Goal: Information Seeking & Learning: Learn about a topic

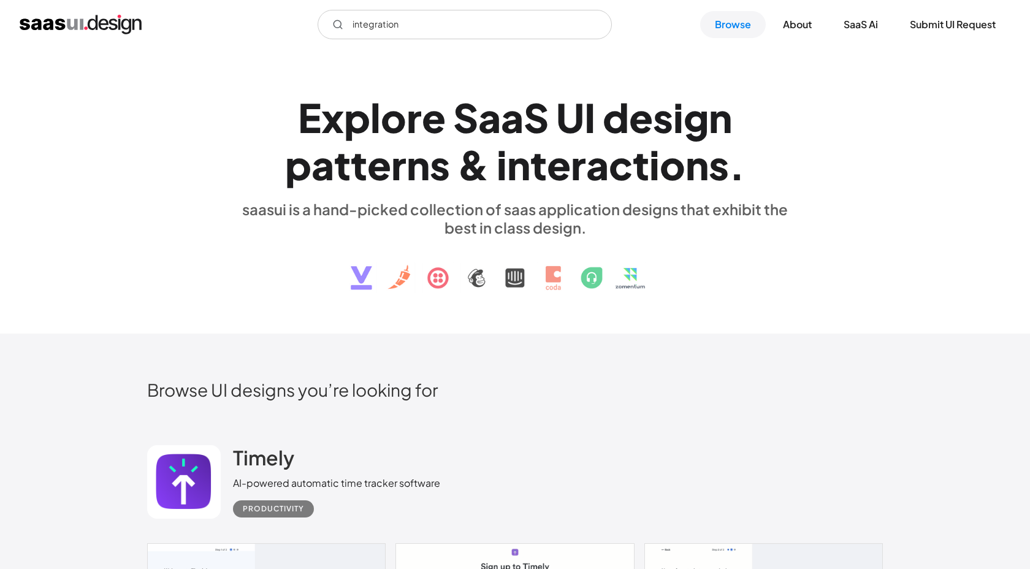
scroll to position [19506, 0]
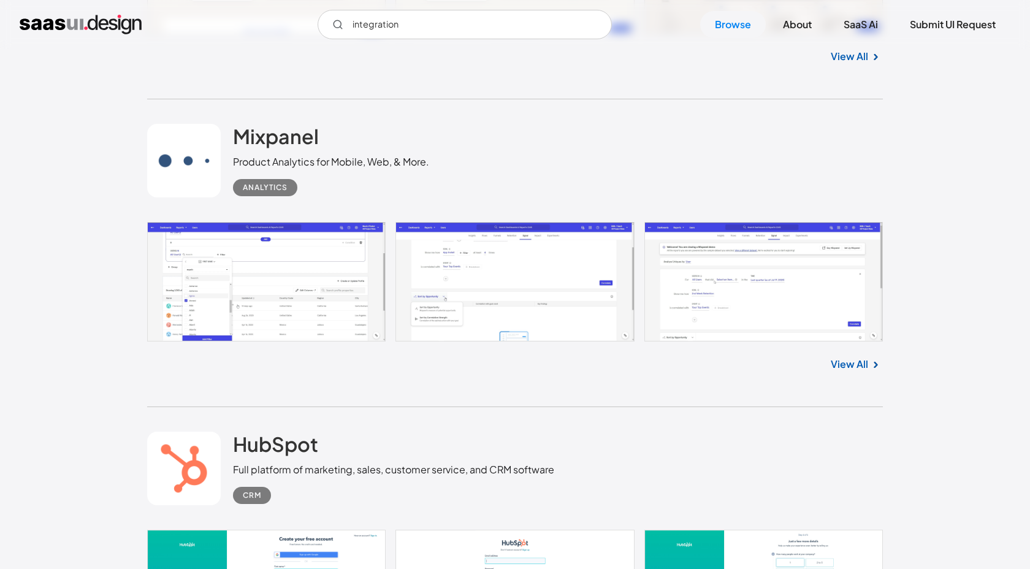
click at [862, 372] on link "View All" at bounding box center [849, 364] width 37 height 15
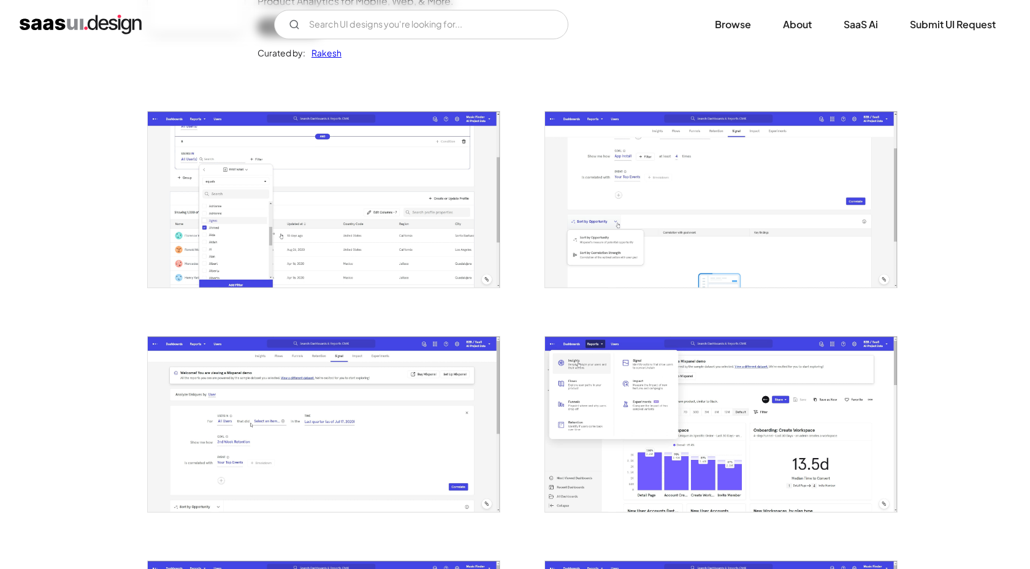
scroll to position [100, 0]
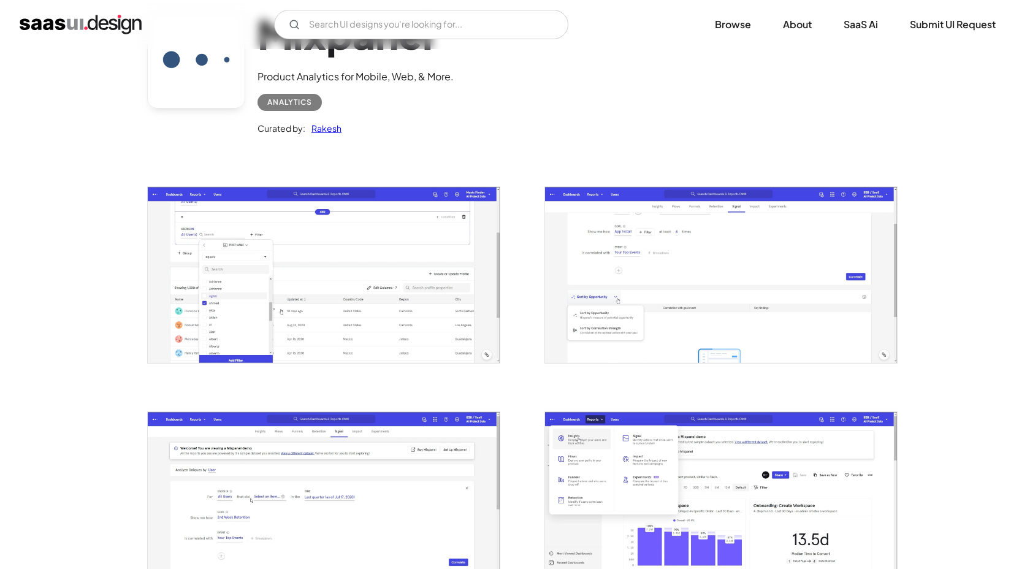
click at [413, 317] on img "open lightbox" at bounding box center [324, 274] width 352 height 175
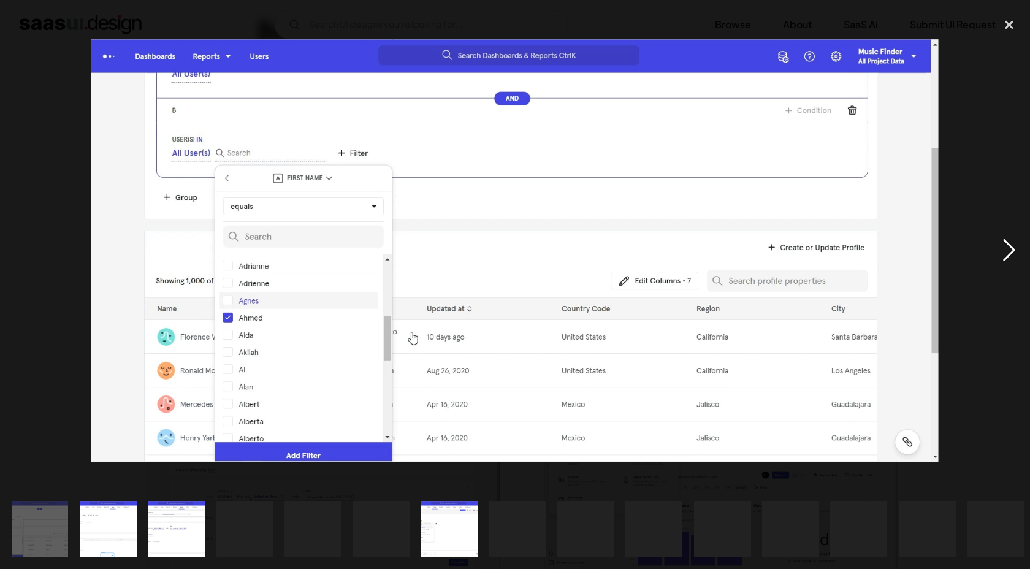
click at [1003, 241] on div "next image" at bounding box center [1009, 251] width 42 height 478
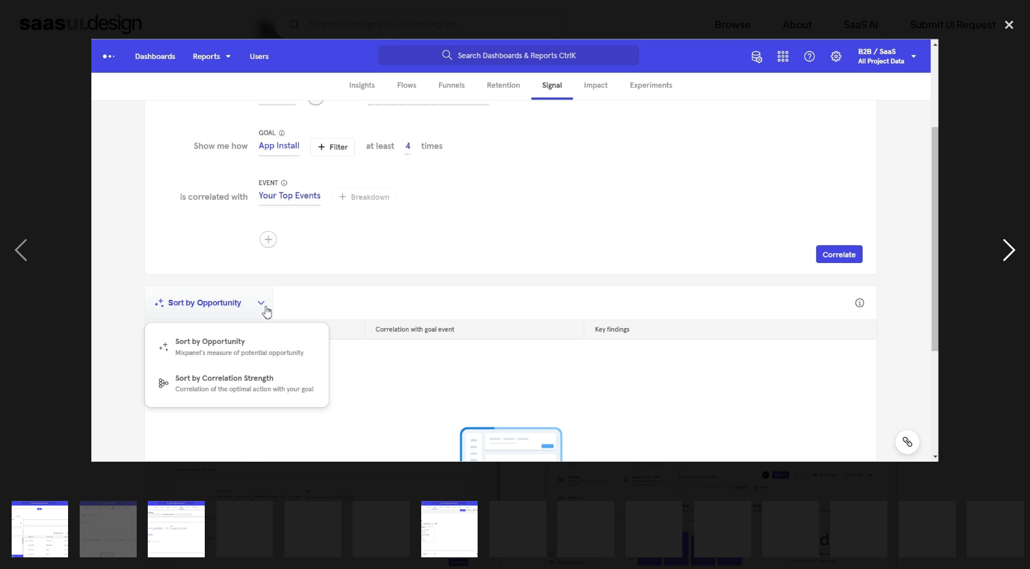
click at [1004, 242] on div "next image" at bounding box center [1009, 251] width 42 height 478
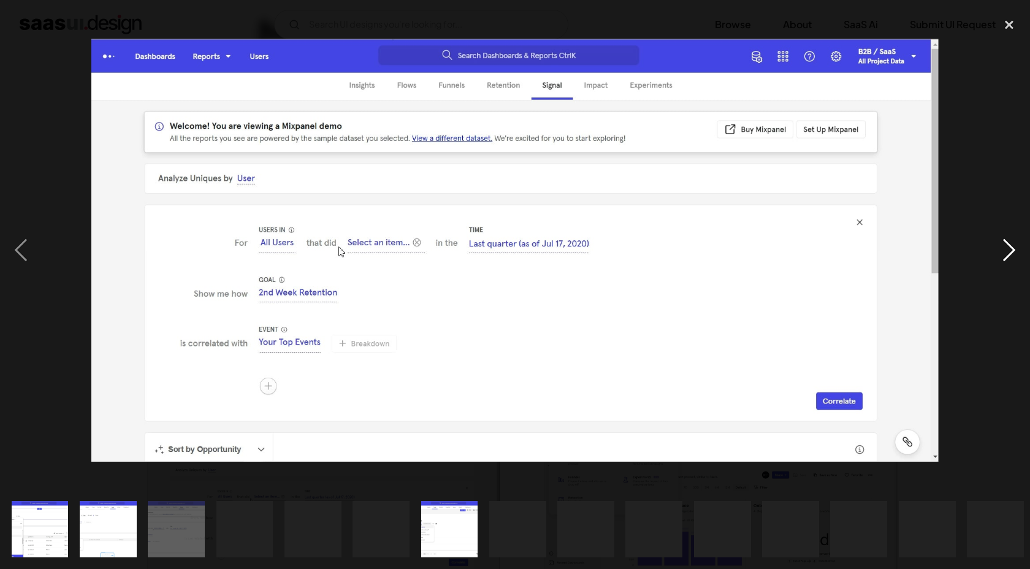
click at [1004, 242] on div "next image" at bounding box center [1009, 251] width 42 height 478
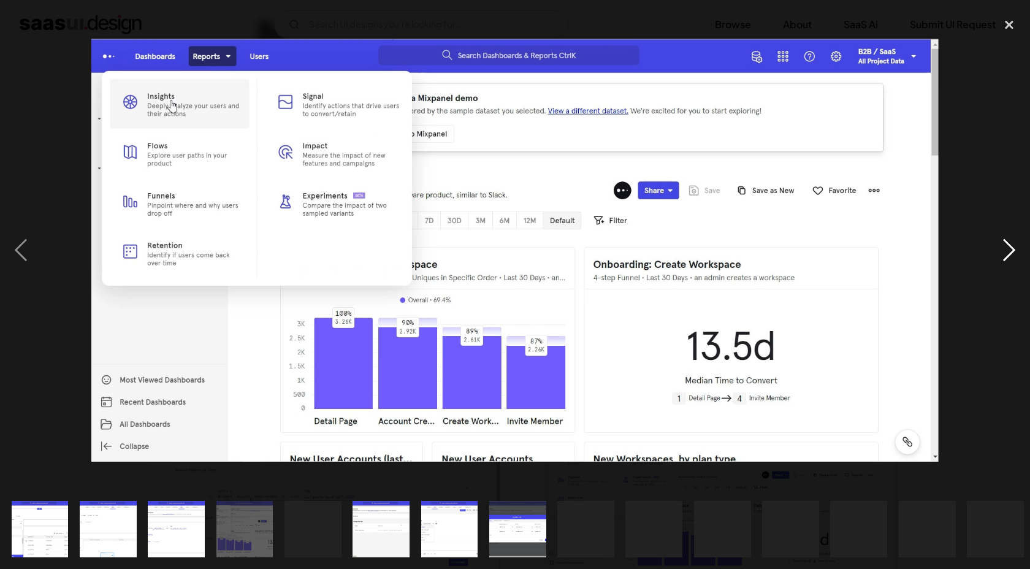
click at [1005, 242] on div "next image" at bounding box center [1009, 251] width 42 height 478
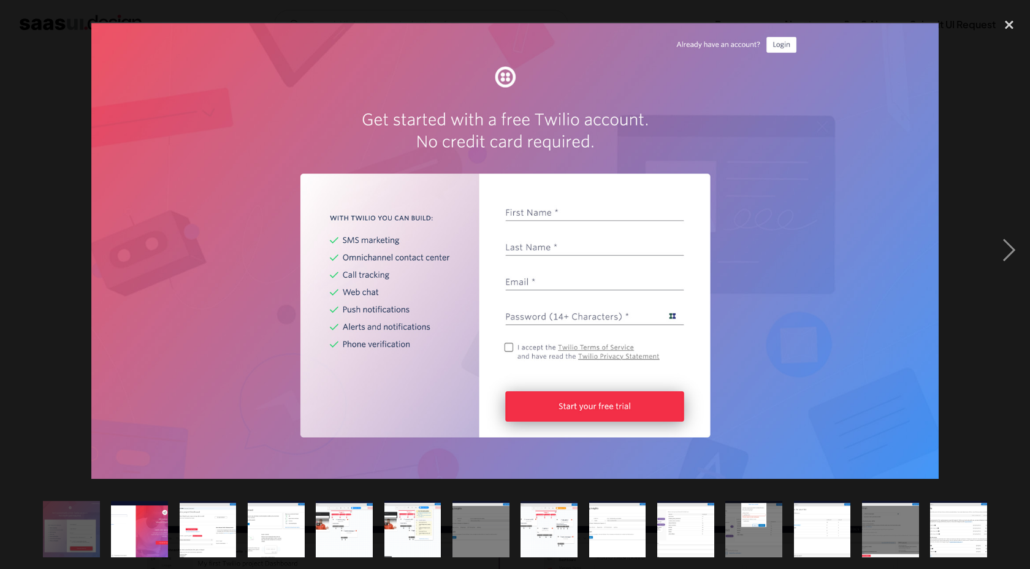
scroll to position [92, 0]
click at [1002, 239] on div "next image" at bounding box center [1009, 251] width 42 height 478
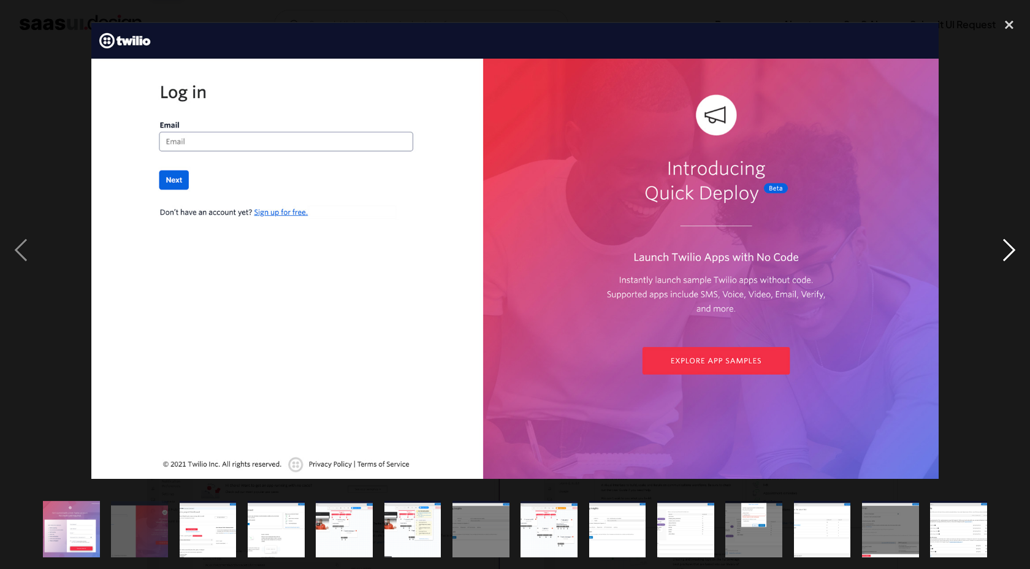
click at [1003, 239] on div "next image" at bounding box center [1009, 251] width 42 height 478
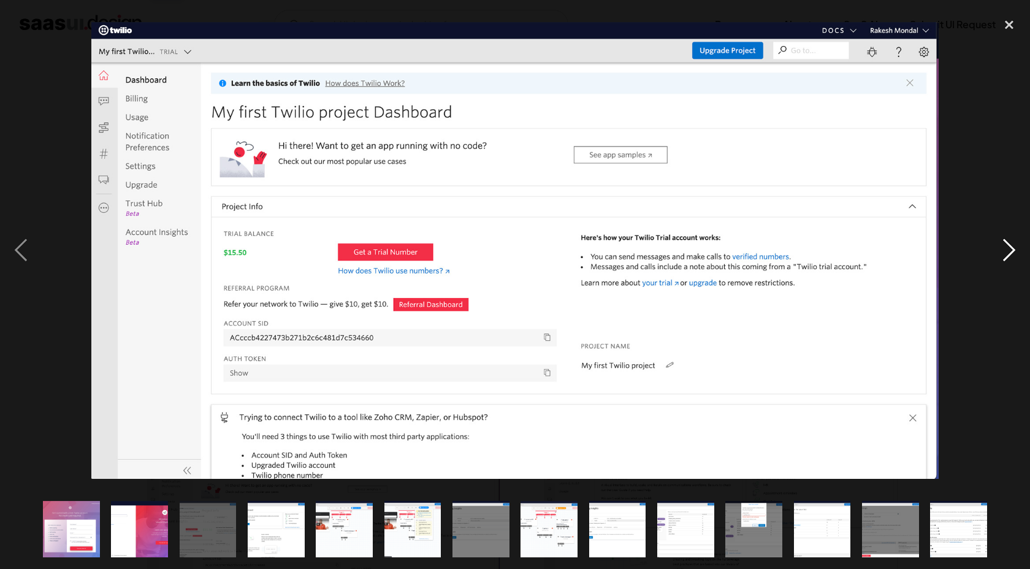
click at [1007, 245] on div "next image" at bounding box center [1009, 251] width 42 height 478
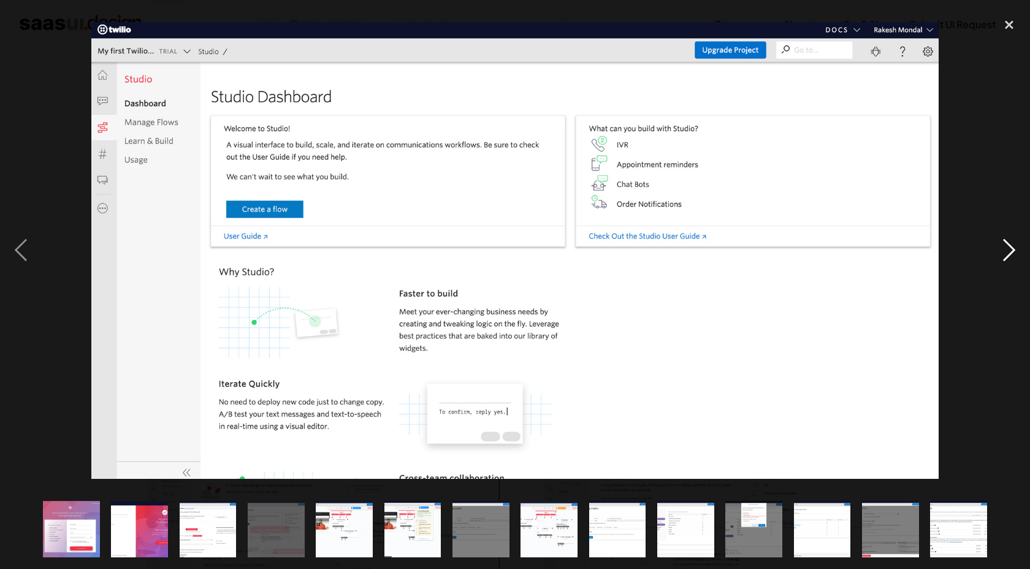
click at [1007, 245] on div "next image" at bounding box center [1009, 251] width 42 height 478
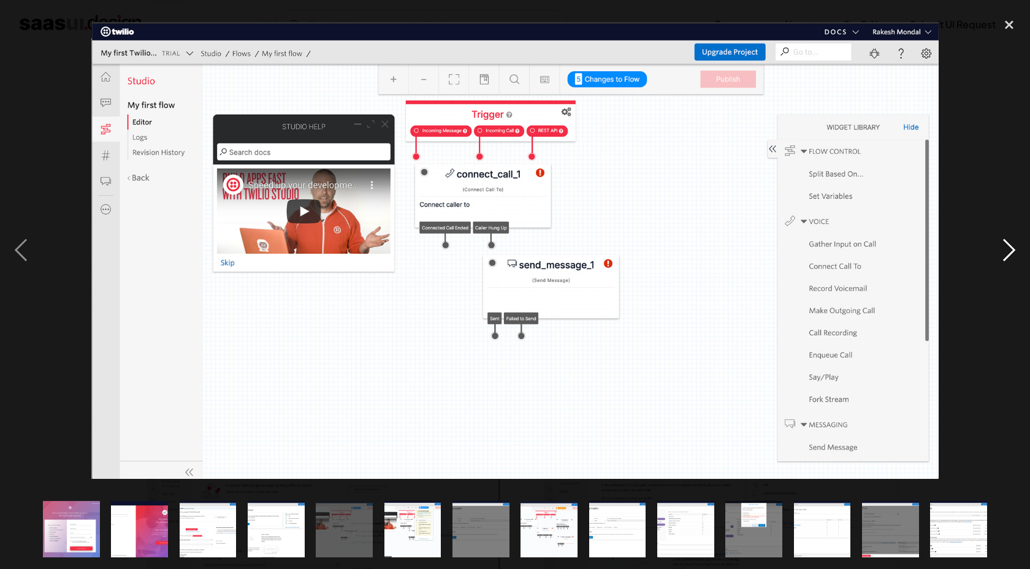
click at [1002, 249] on div "next image" at bounding box center [1009, 251] width 42 height 478
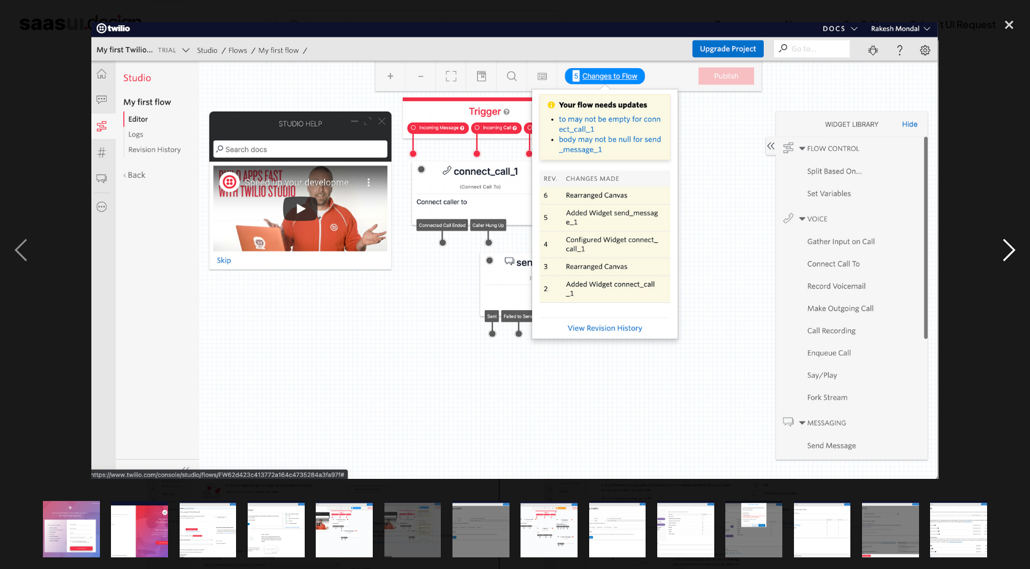
click at [1002, 249] on div "next image" at bounding box center [1009, 251] width 42 height 478
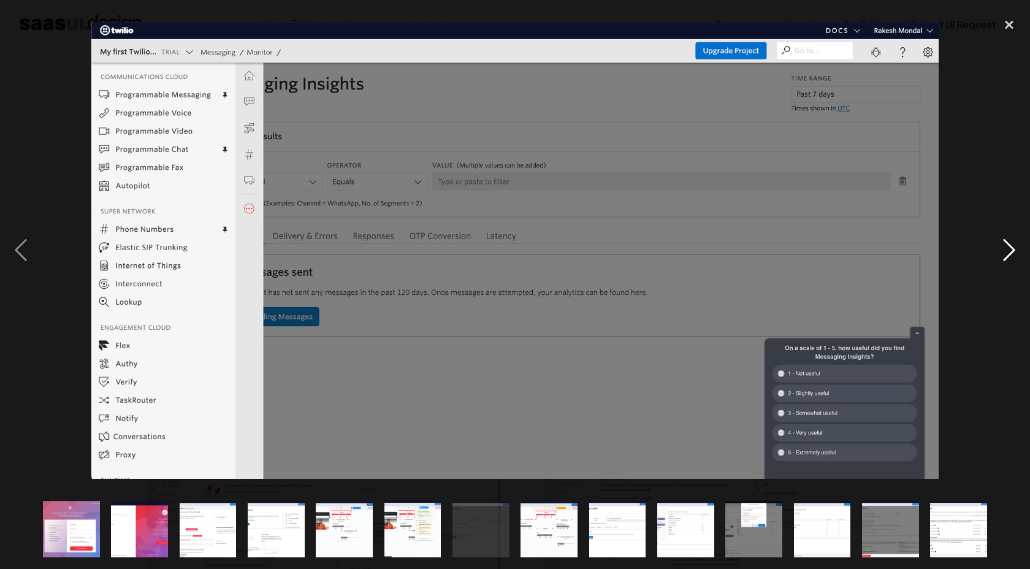
click at [1002, 249] on div "next image" at bounding box center [1009, 251] width 42 height 478
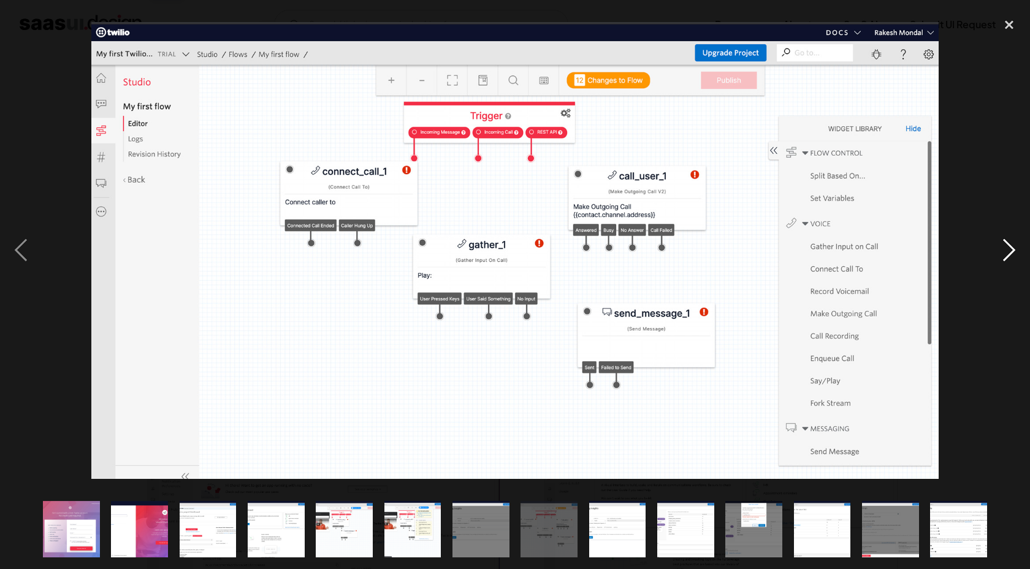
click at [1002, 249] on div "next image" at bounding box center [1009, 251] width 42 height 478
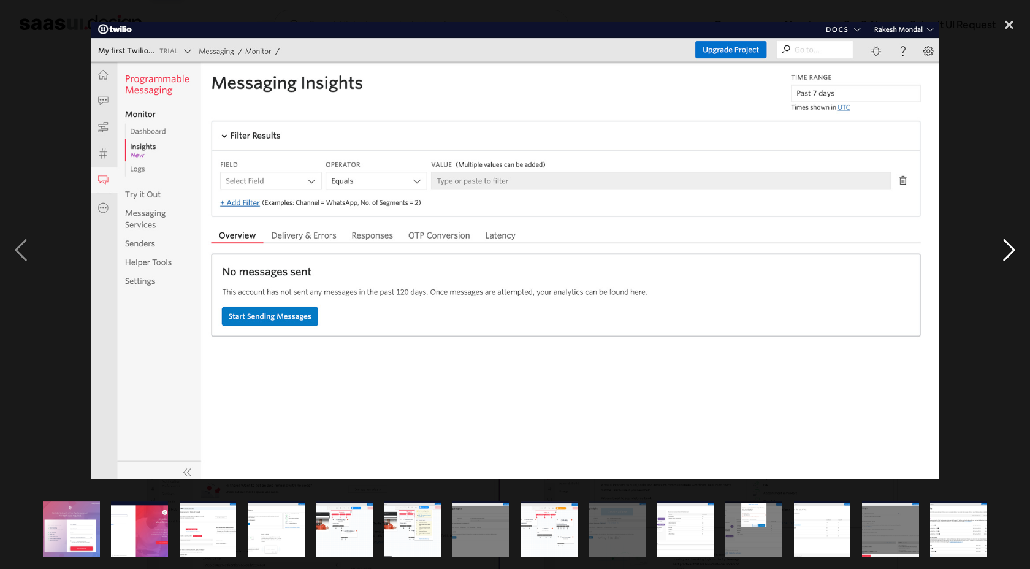
click at [1002, 249] on div "next image" at bounding box center [1009, 251] width 42 height 478
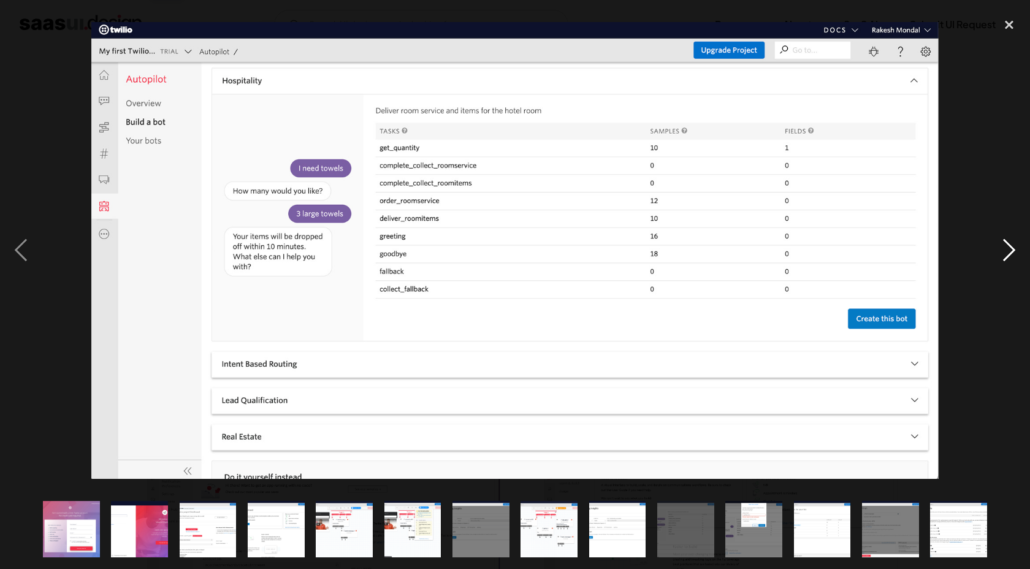
click at [1002, 249] on div "next image" at bounding box center [1009, 251] width 42 height 478
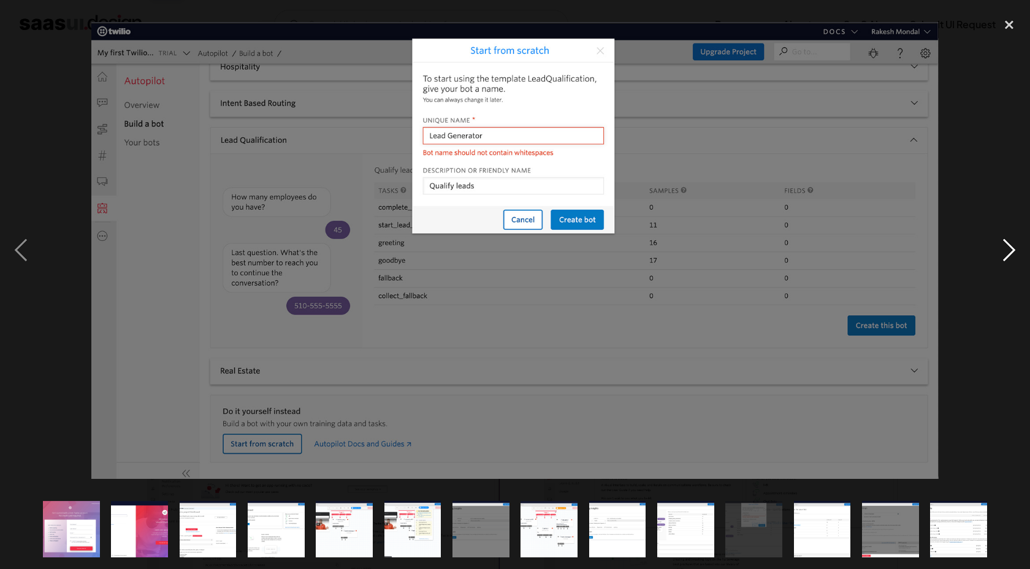
click at [1002, 249] on div "next image" at bounding box center [1009, 251] width 42 height 478
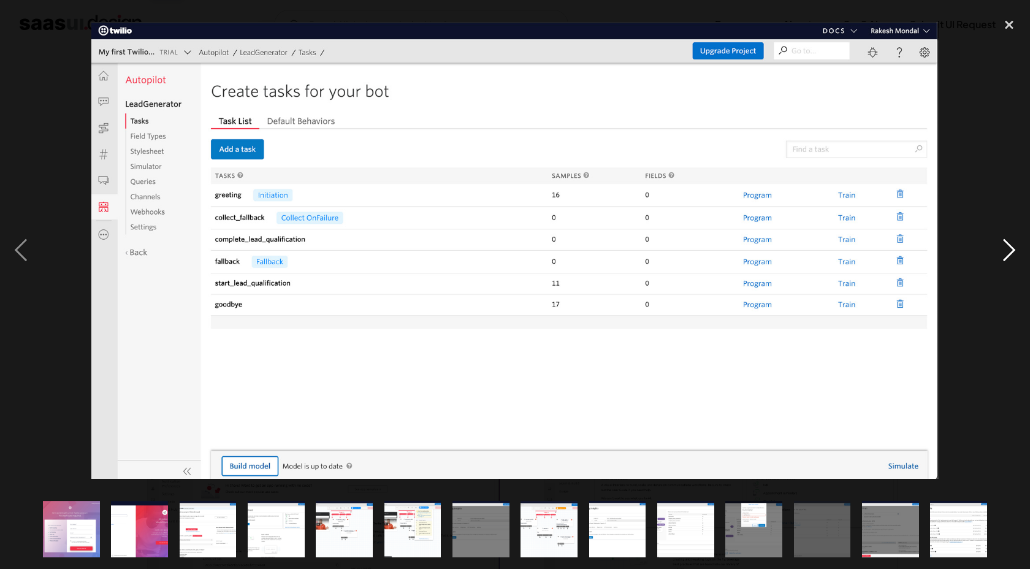
click at [1002, 249] on div "next image" at bounding box center [1009, 251] width 42 height 478
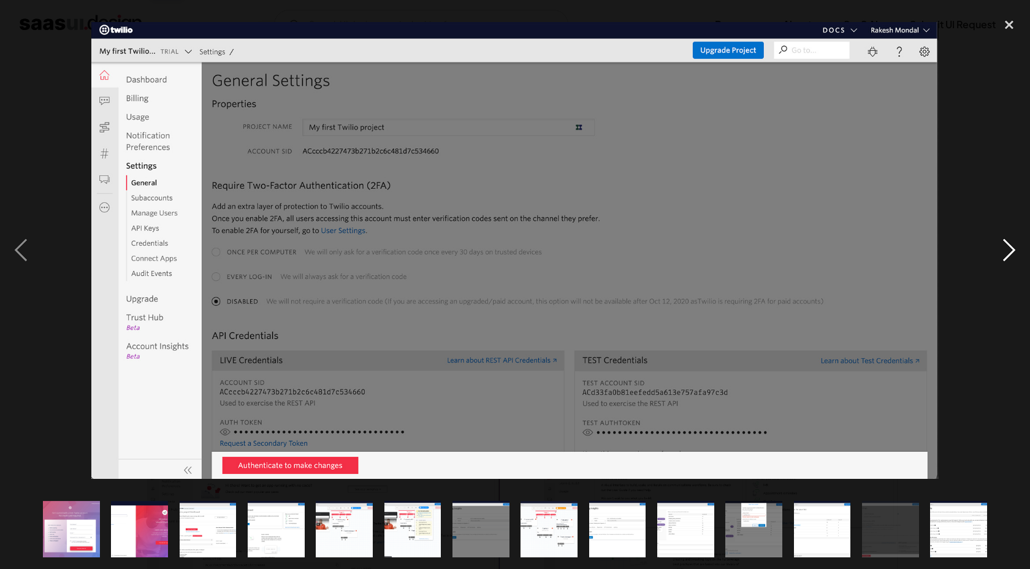
click at [1002, 248] on div "next image" at bounding box center [1009, 251] width 42 height 478
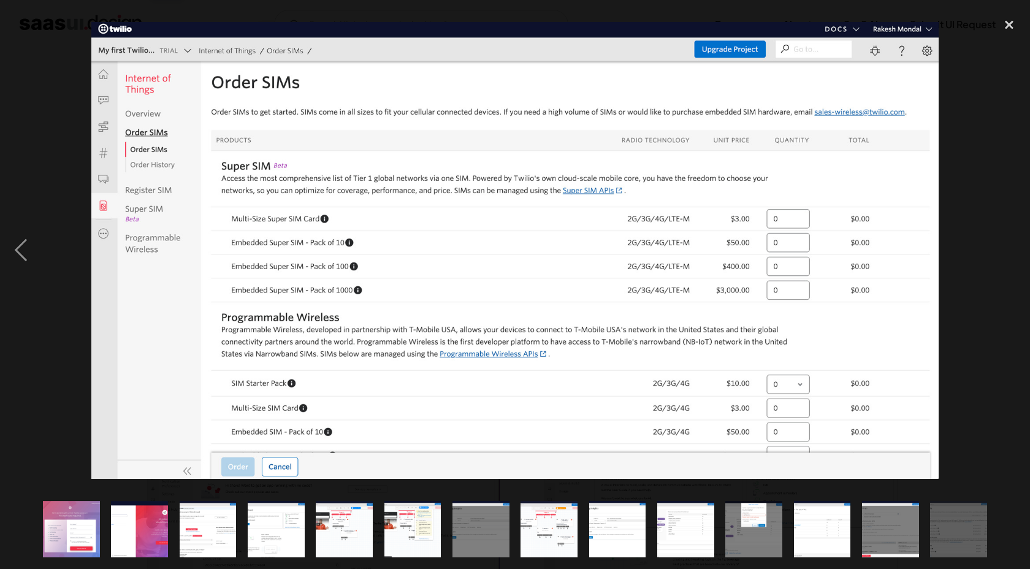
click at [1002, 248] on div "next image" at bounding box center [1009, 251] width 42 height 478
click at [1013, 20] on div "close lightbox" at bounding box center [1009, 25] width 42 height 27
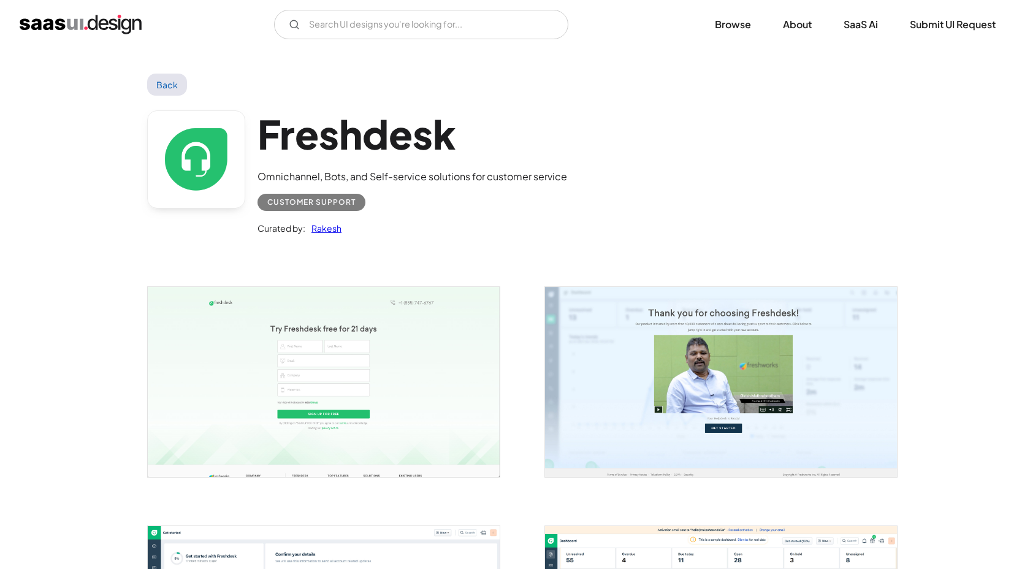
scroll to position [412, 0]
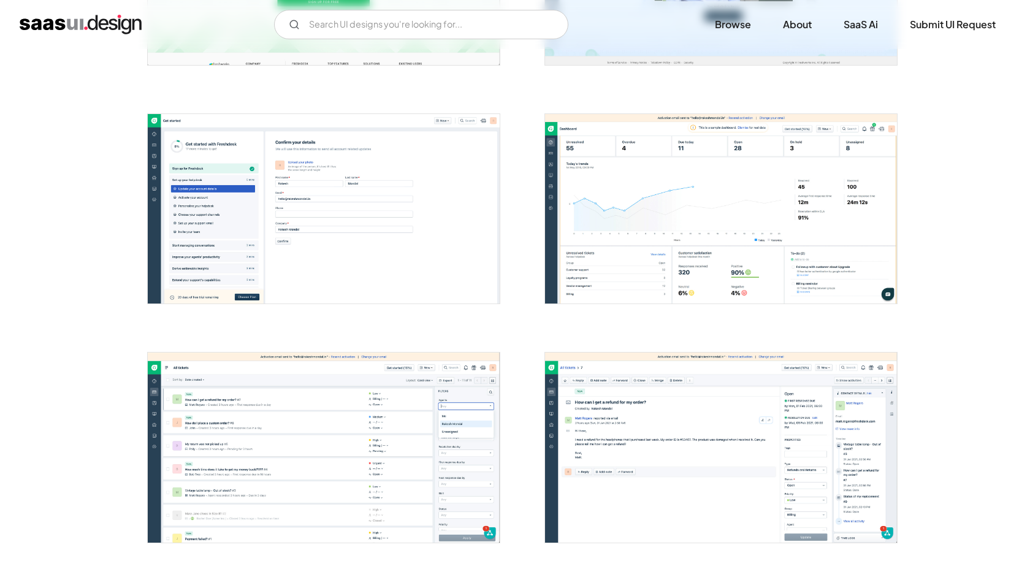
click at [304, 190] on img "open lightbox" at bounding box center [324, 208] width 352 height 189
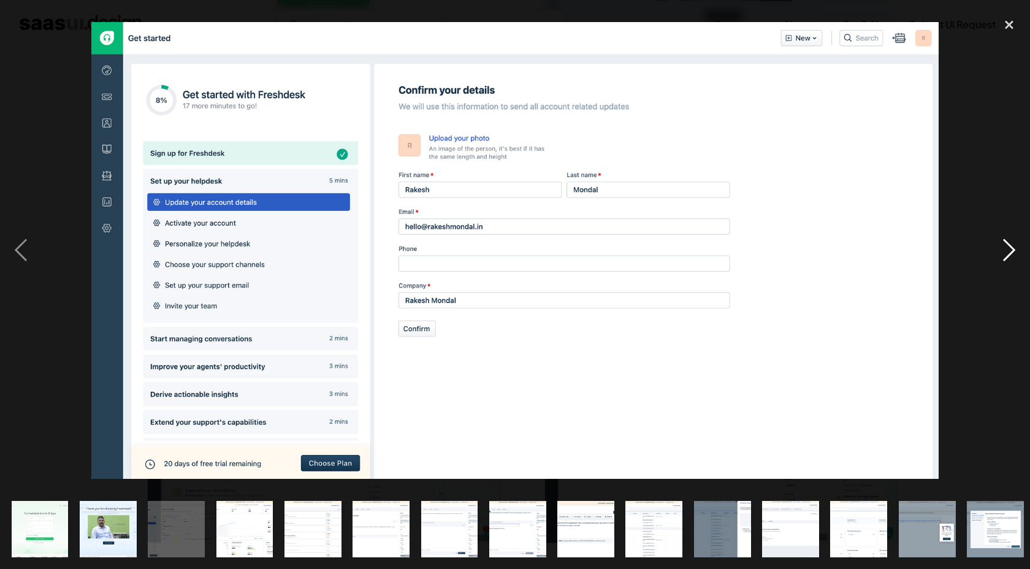
click at [1017, 245] on div "next image" at bounding box center [1009, 251] width 42 height 478
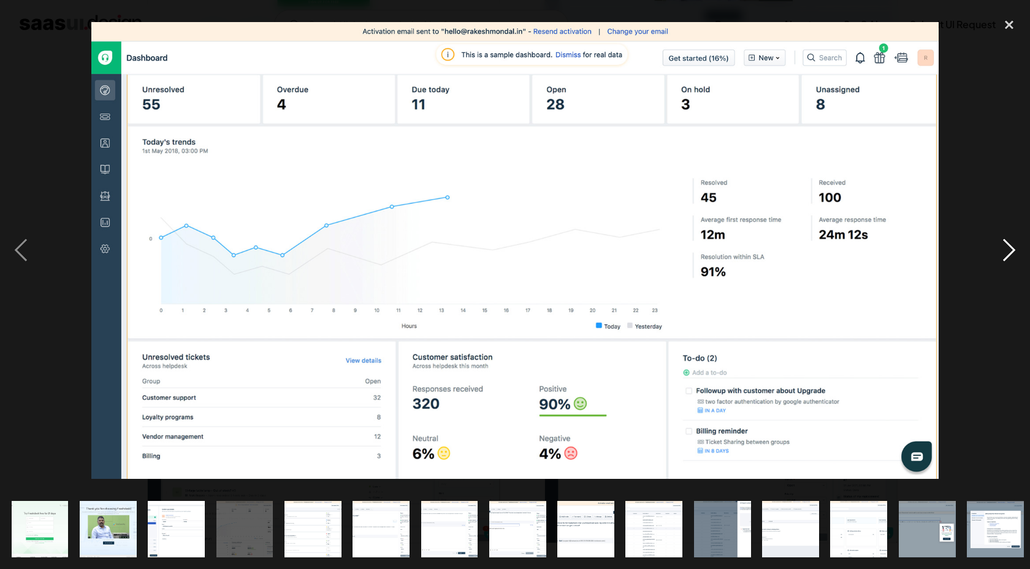
click at [1018, 245] on div "next image" at bounding box center [1009, 251] width 42 height 478
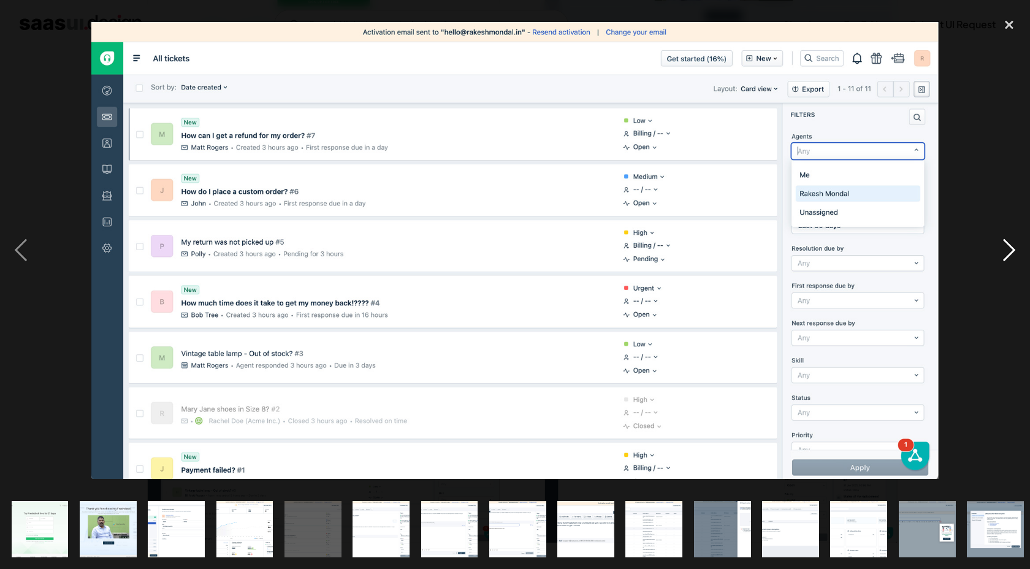
click at [1018, 245] on div "next image" at bounding box center [1009, 251] width 42 height 478
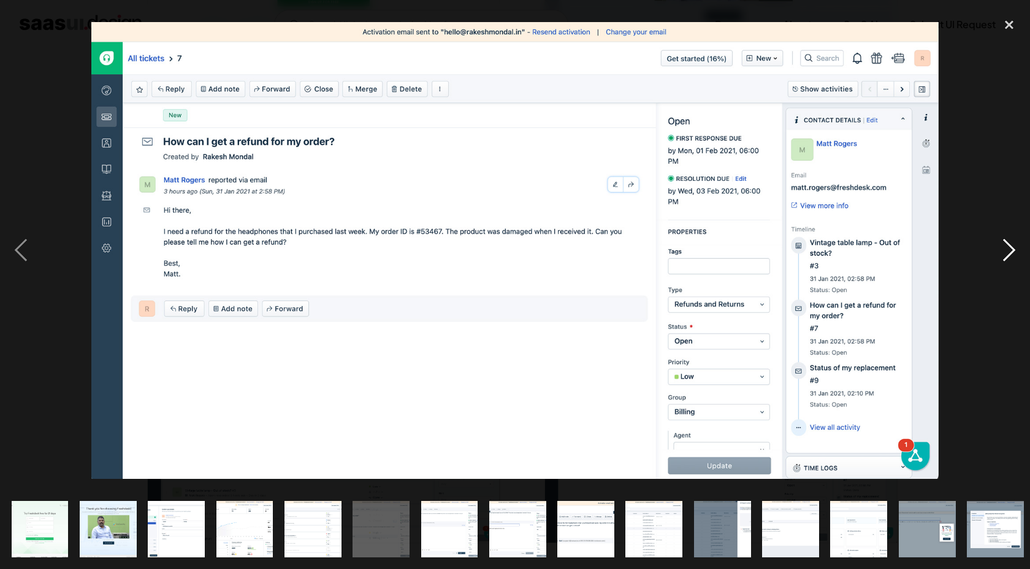
click at [1018, 245] on div "next image" at bounding box center [1009, 251] width 42 height 478
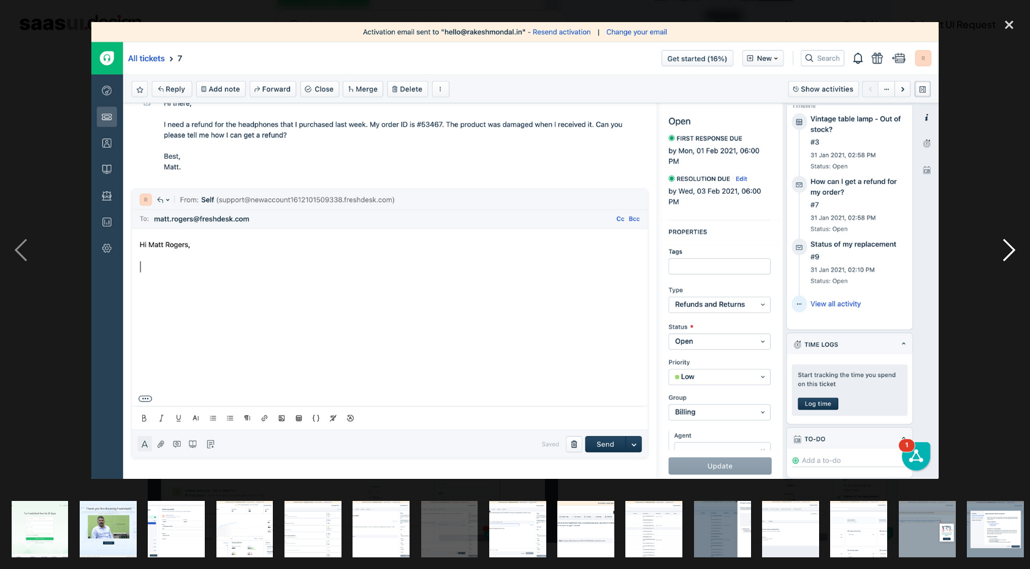
click at [1018, 245] on div "next image" at bounding box center [1009, 251] width 42 height 478
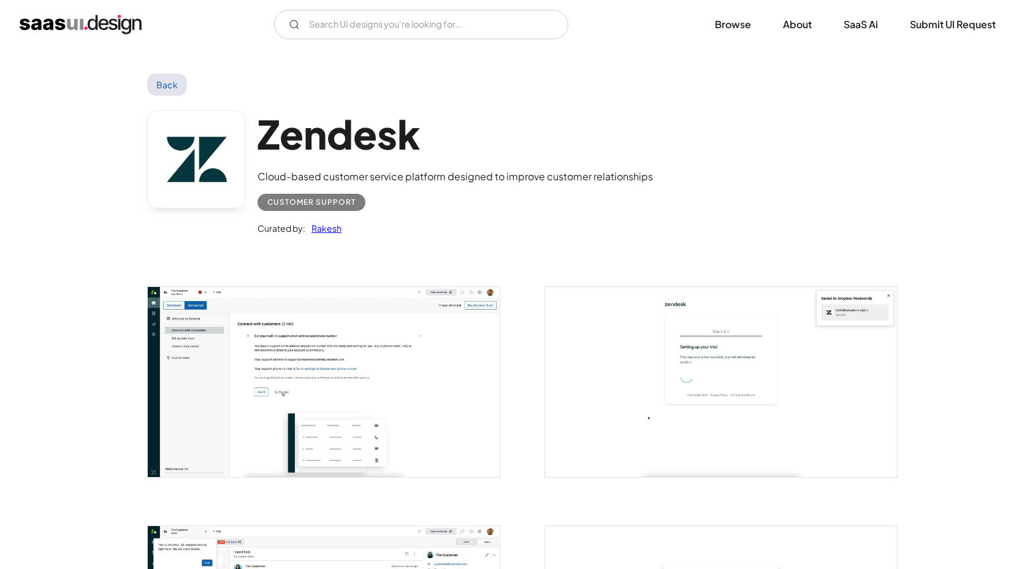
click at [356, 361] on img "open lightbox" at bounding box center [324, 382] width 352 height 190
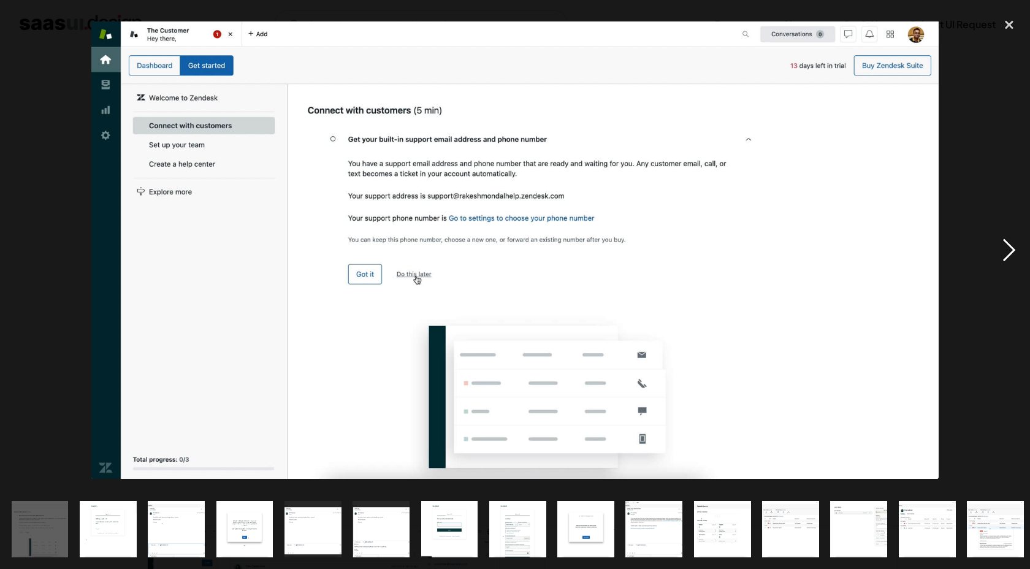
click at [1022, 242] on div "next image" at bounding box center [1009, 251] width 42 height 478
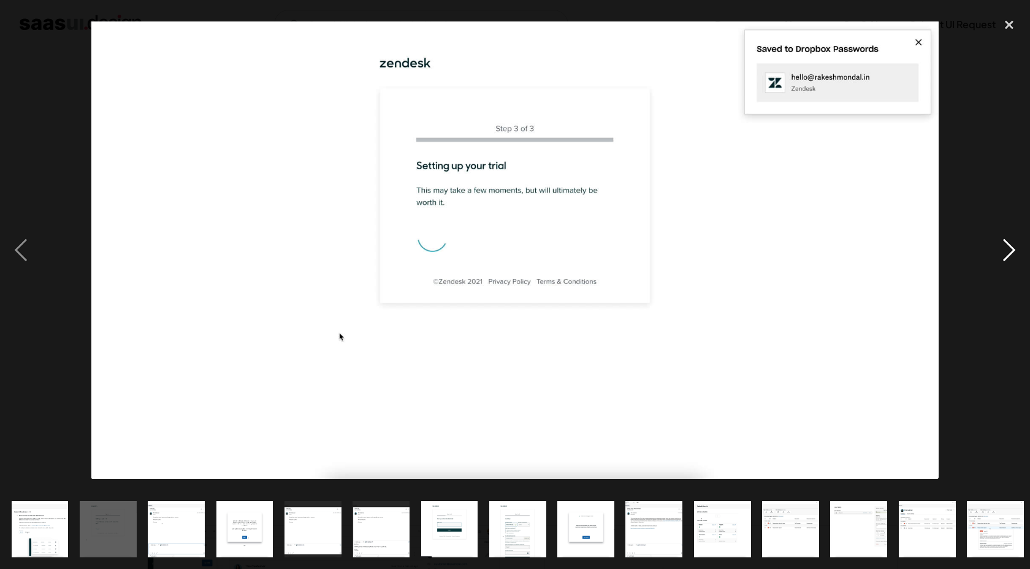
click at [1022, 242] on div "next image" at bounding box center [1009, 251] width 42 height 478
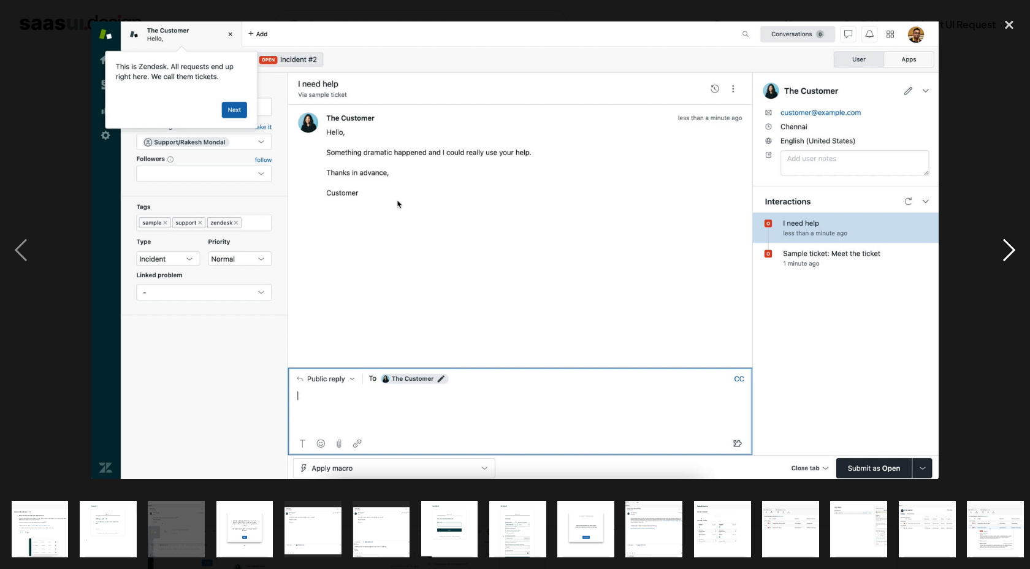
click at [1025, 245] on div "next image" at bounding box center [1009, 251] width 42 height 478
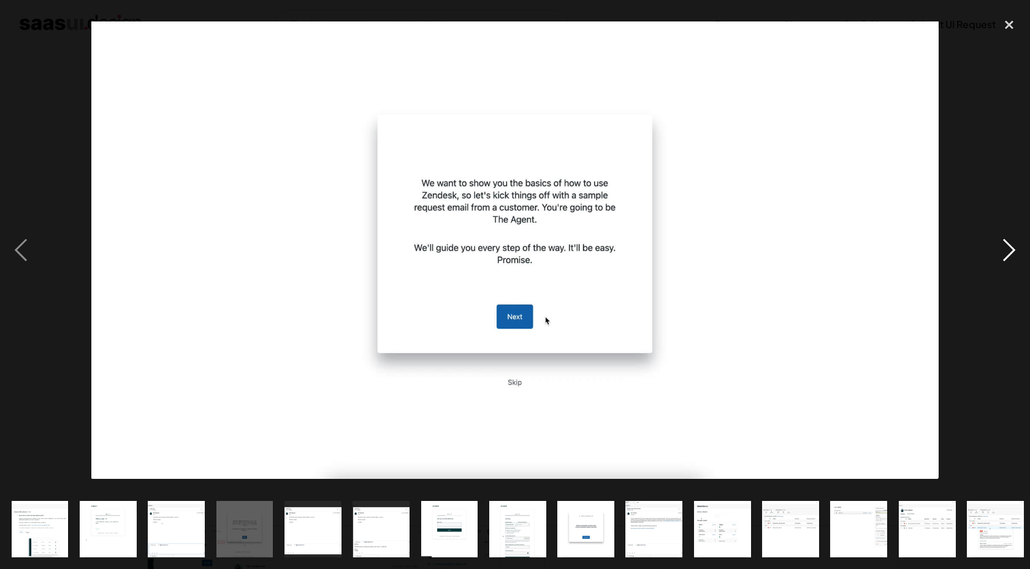
click at [1026, 246] on div "next image" at bounding box center [1009, 251] width 42 height 478
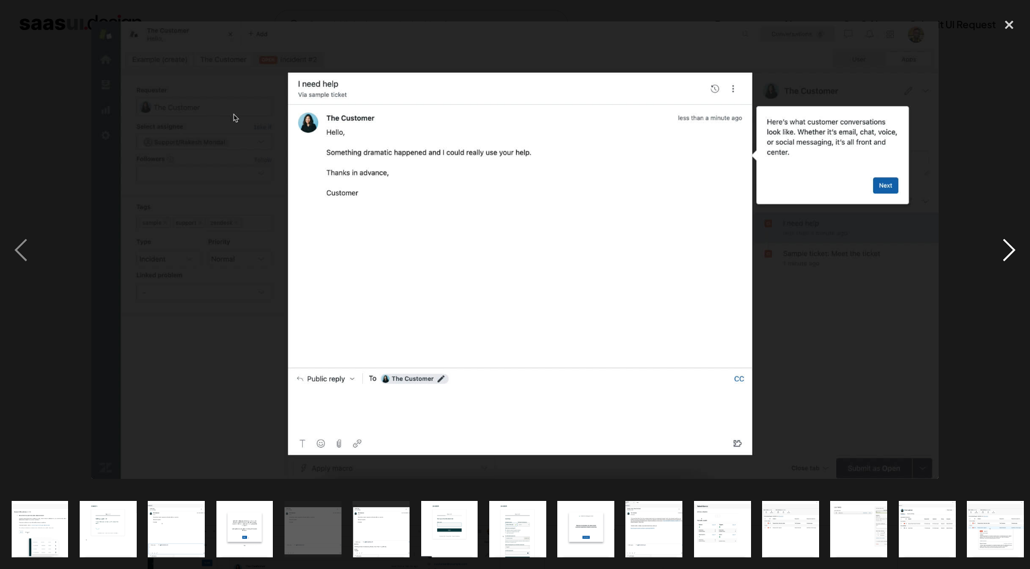
click at [1026, 246] on div "next image" at bounding box center [1009, 251] width 42 height 478
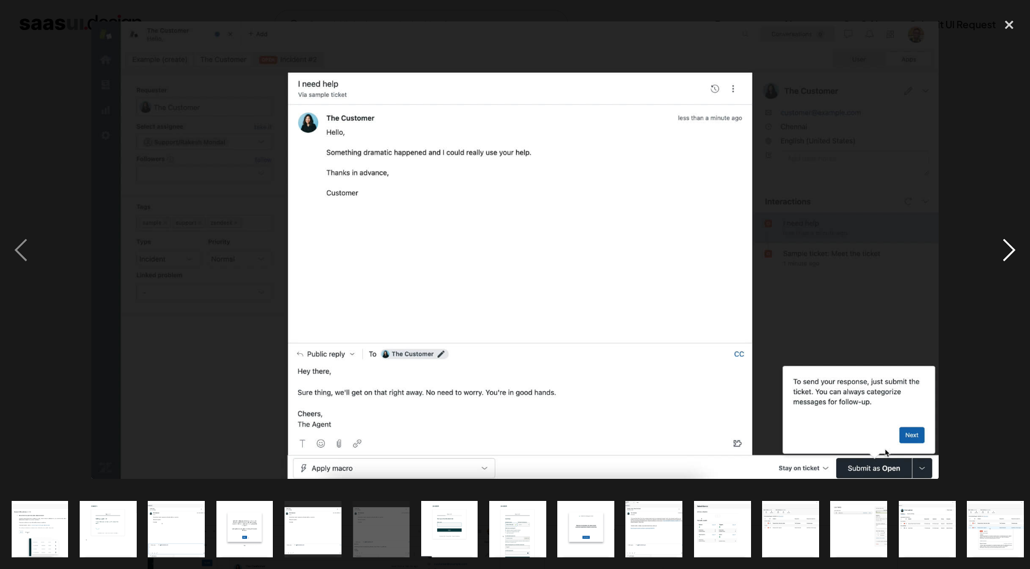
click at [1026, 246] on div "next image" at bounding box center [1009, 251] width 42 height 478
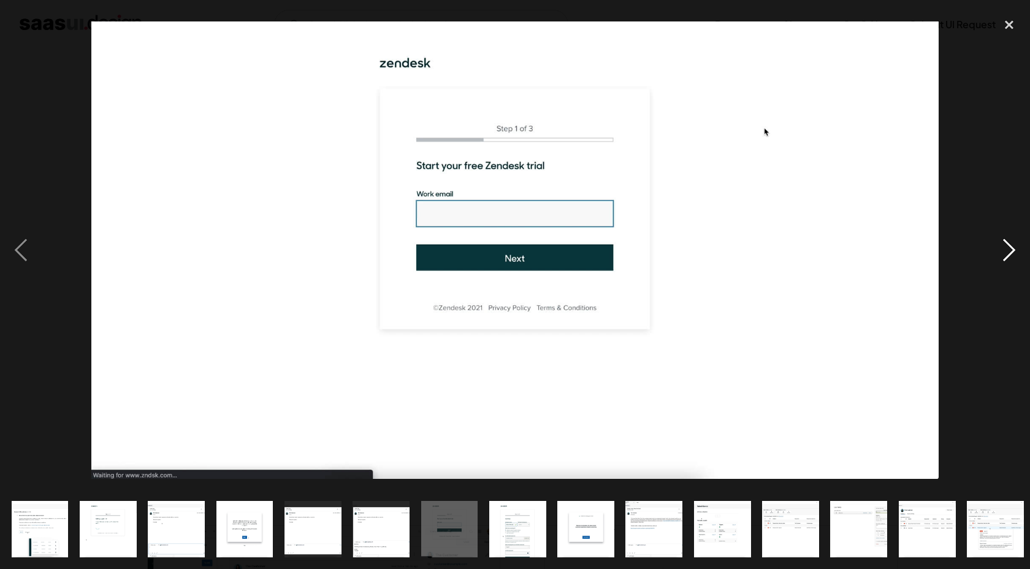
click at [1026, 247] on div "next image" at bounding box center [1009, 251] width 42 height 478
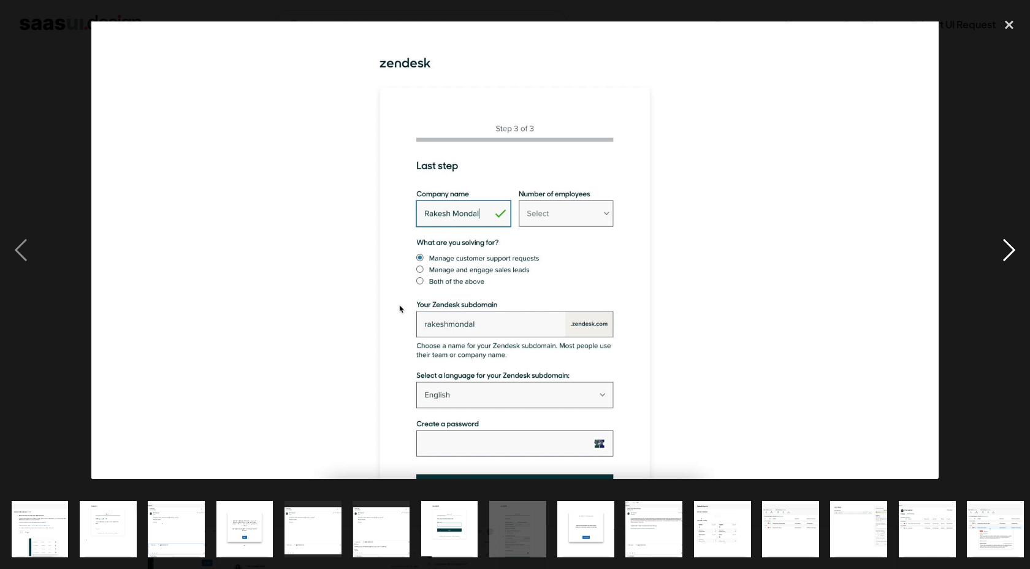
click at [1025, 246] on div "next image" at bounding box center [1009, 251] width 42 height 478
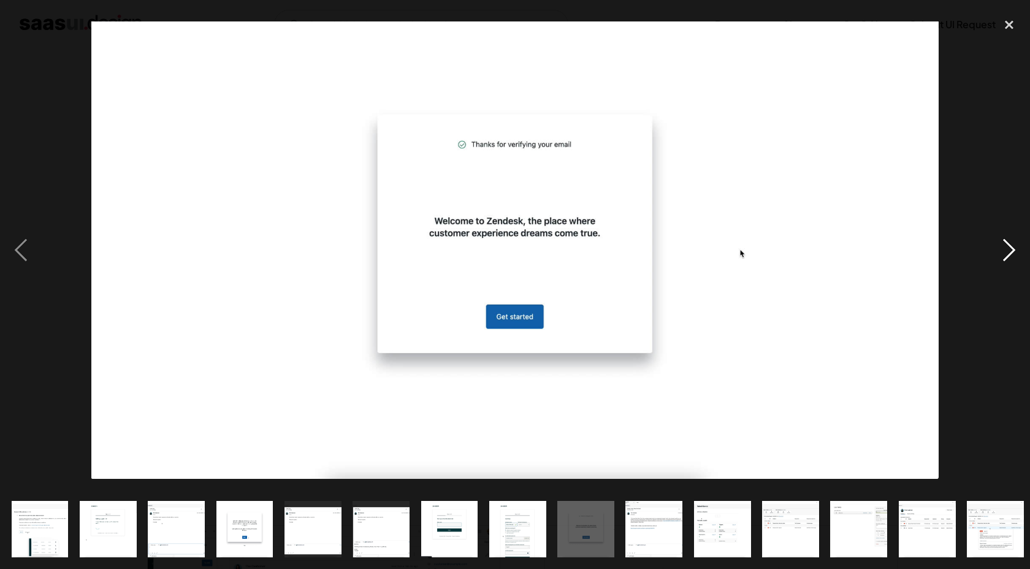
click at [1026, 248] on div "next image" at bounding box center [1009, 251] width 42 height 478
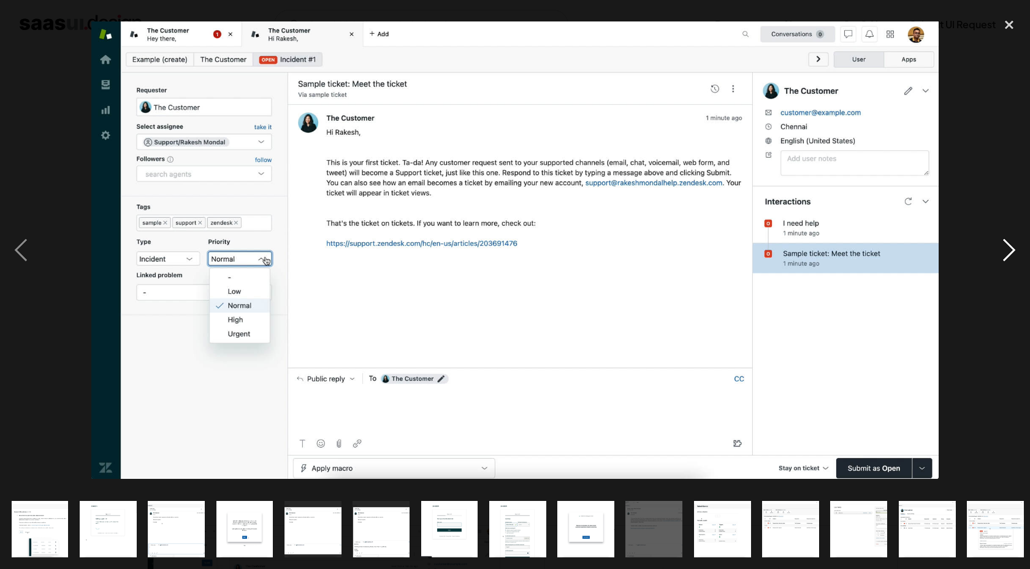
click at [1026, 248] on div "next image" at bounding box center [1009, 251] width 42 height 478
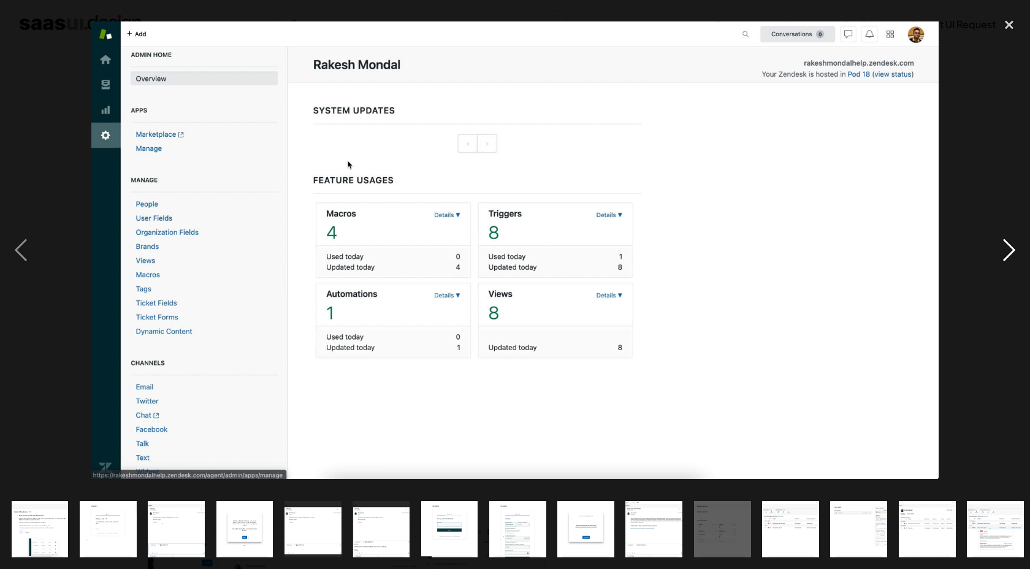
click at [1026, 248] on div "next image" at bounding box center [1009, 251] width 42 height 478
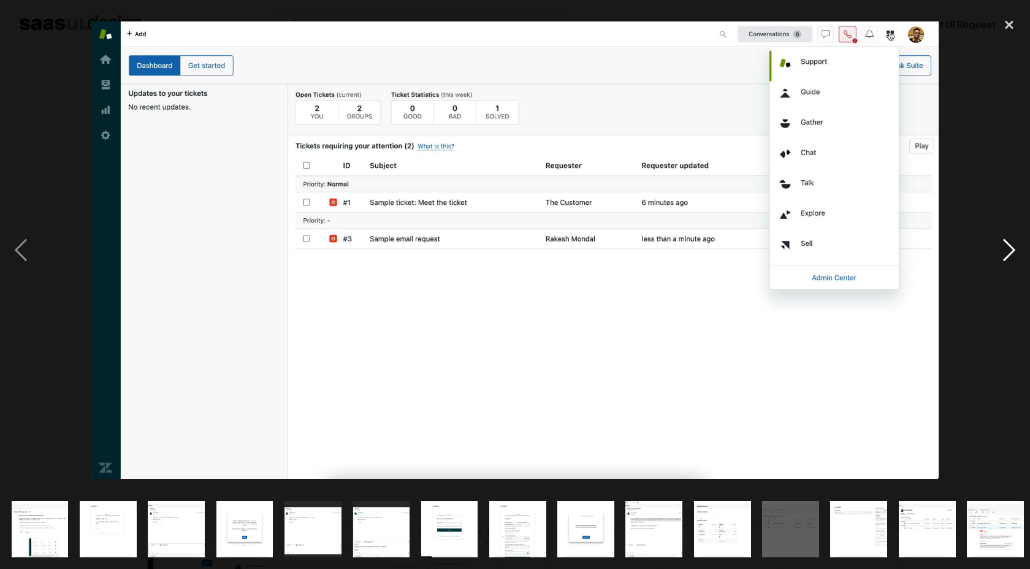
click at [1026, 248] on div "next image" at bounding box center [1009, 251] width 42 height 478
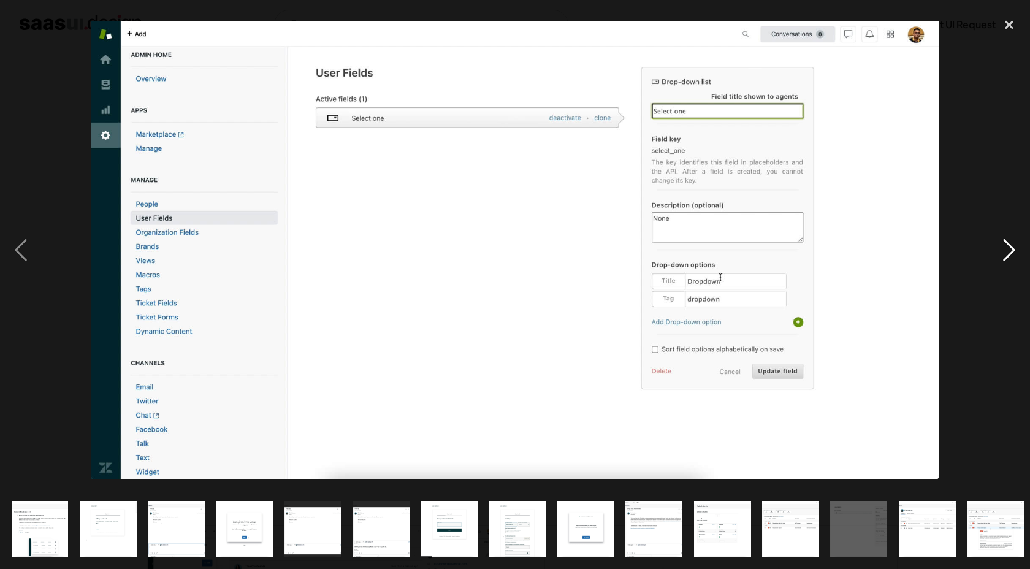
click at [1026, 248] on div "next image" at bounding box center [1009, 251] width 42 height 478
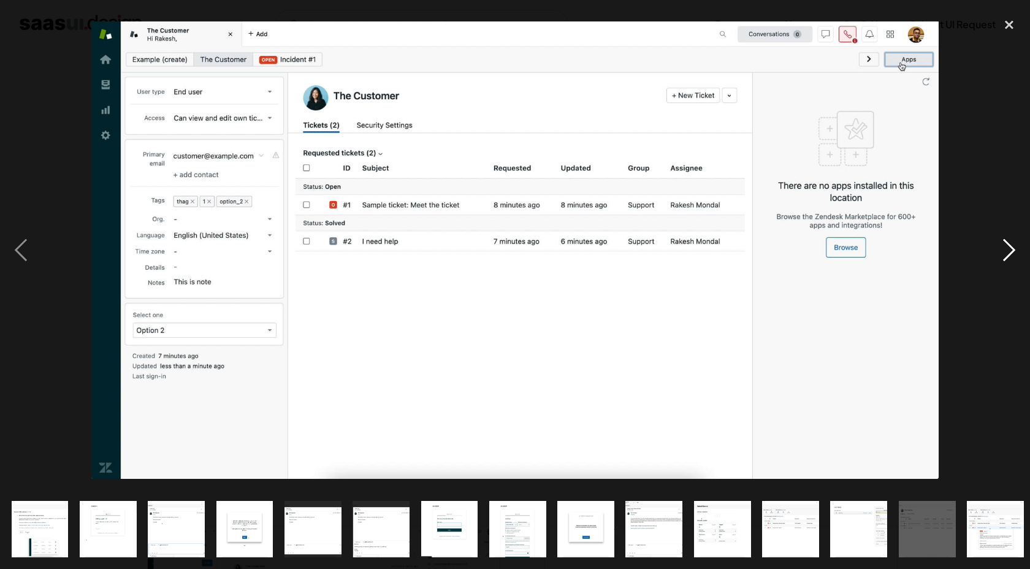
click at [1026, 248] on div "next image" at bounding box center [1009, 251] width 42 height 478
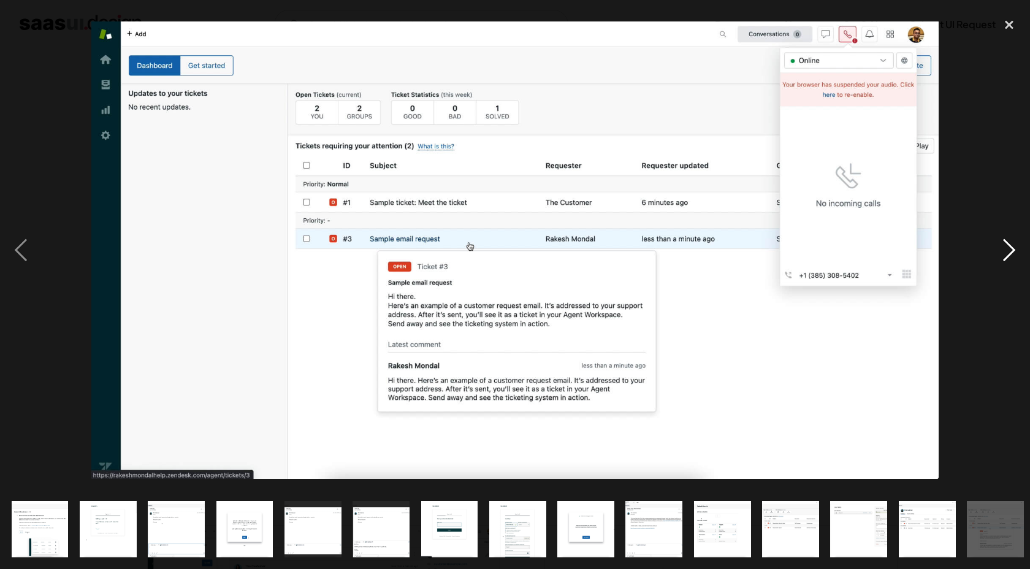
click at [1026, 248] on div "next image" at bounding box center [1009, 251] width 42 height 478
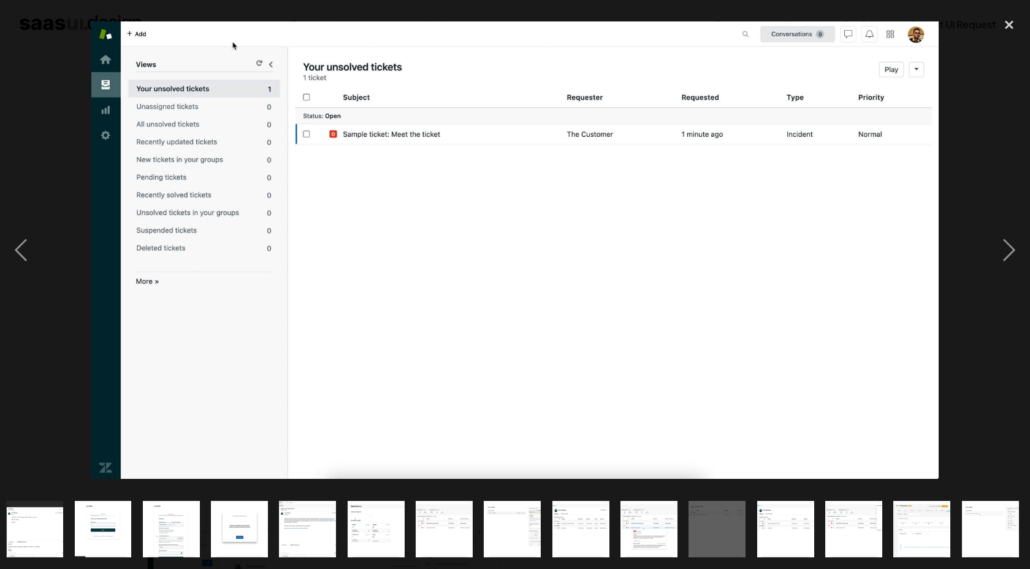
scroll to position [0, 346]
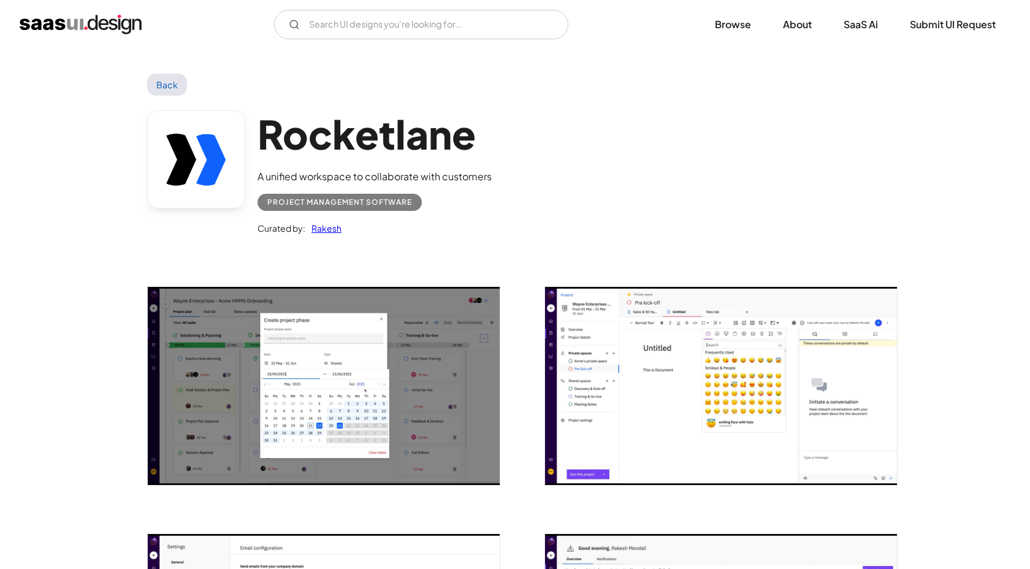
click at [427, 376] on img "open lightbox" at bounding box center [324, 386] width 352 height 198
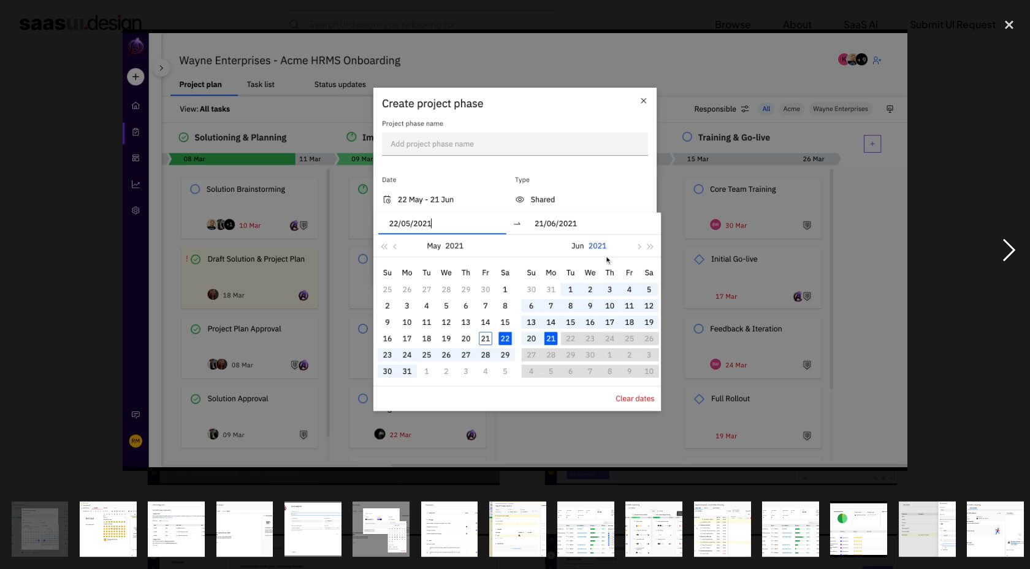
click at [1007, 246] on div "next image" at bounding box center [1009, 251] width 42 height 478
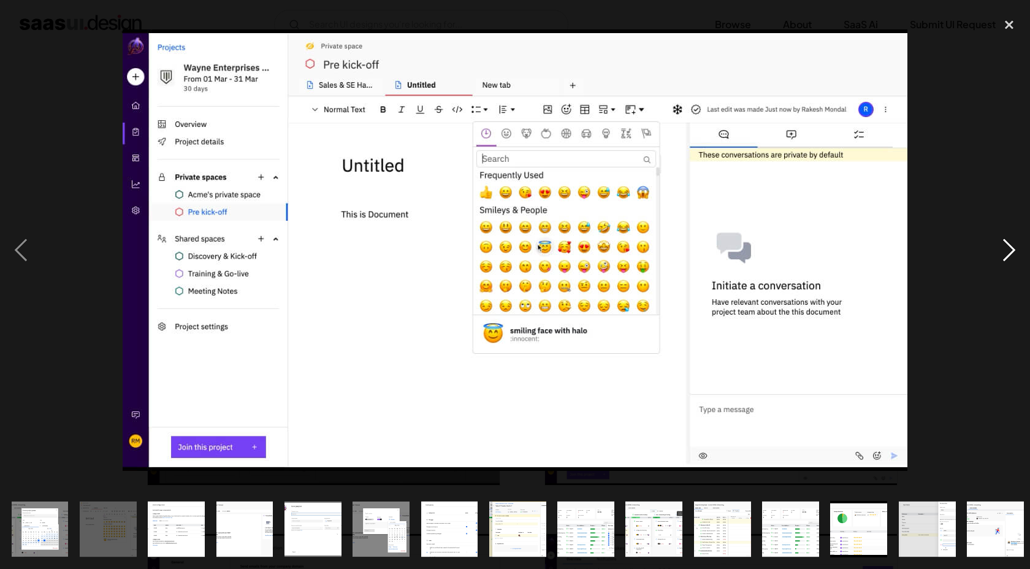
click at [1007, 247] on div "next image" at bounding box center [1009, 251] width 42 height 478
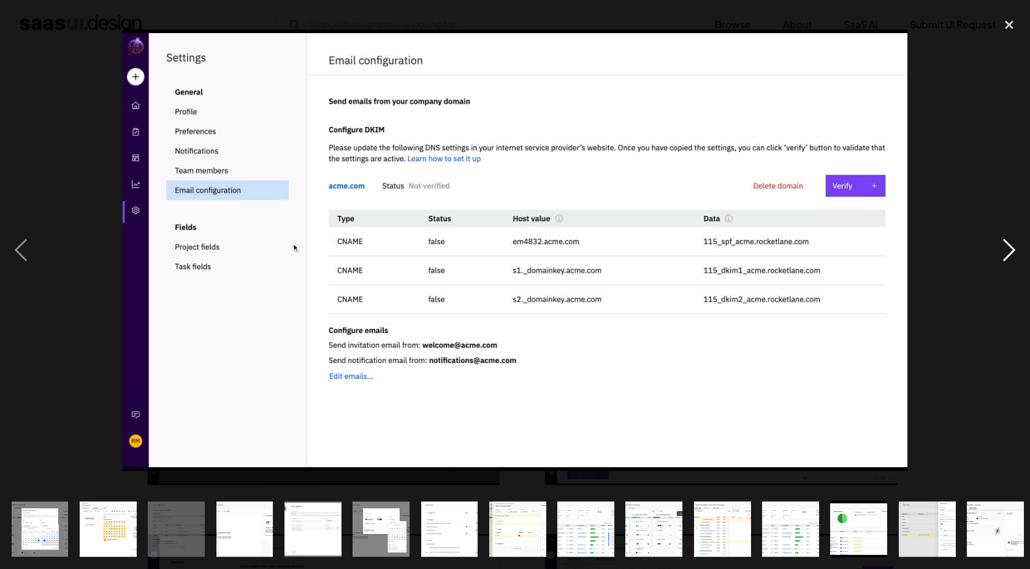
click at [1007, 247] on div "next image" at bounding box center [1009, 251] width 42 height 478
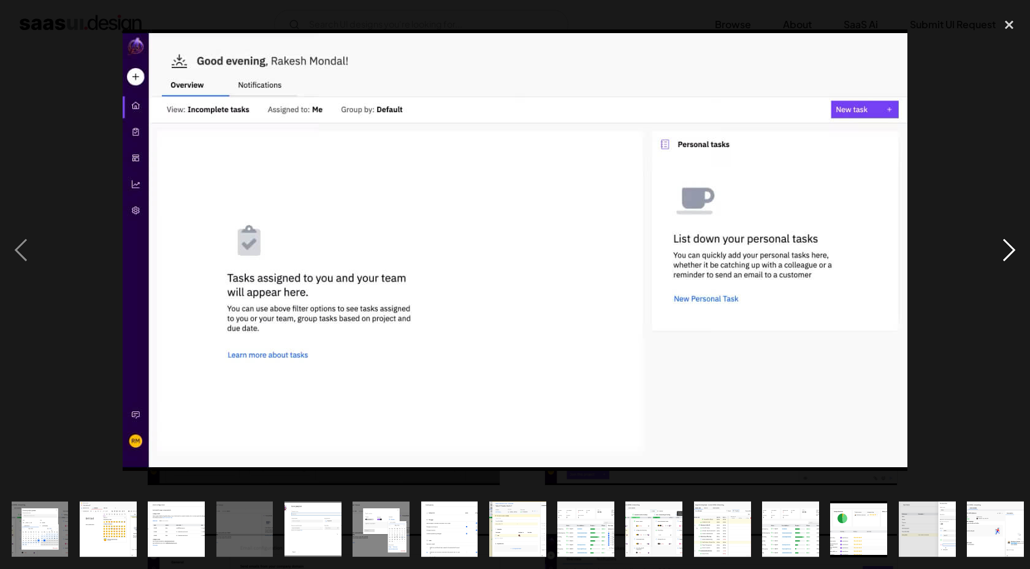
click at [1007, 247] on div "next image" at bounding box center [1009, 251] width 42 height 478
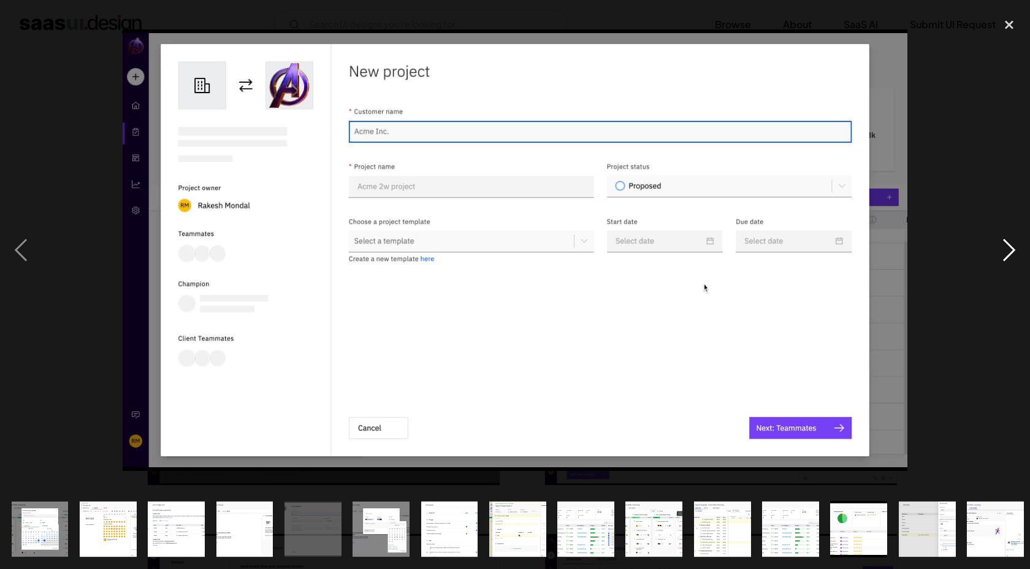
click at [1007, 247] on div "next image" at bounding box center [1009, 251] width 42 height 478
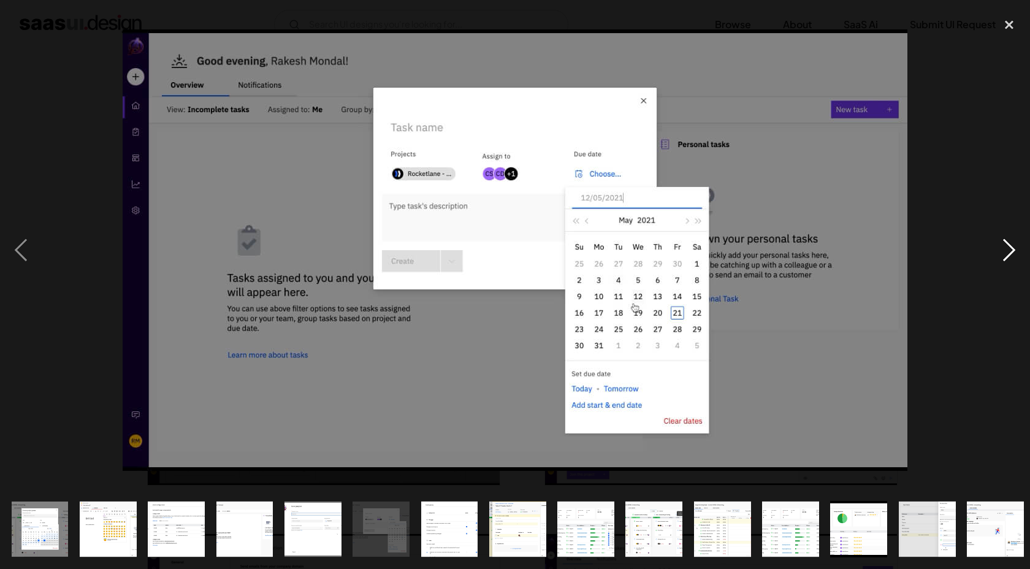
click at [1007, 247] on div "next image" at bounding box center [1009, 251] width 42 height 478
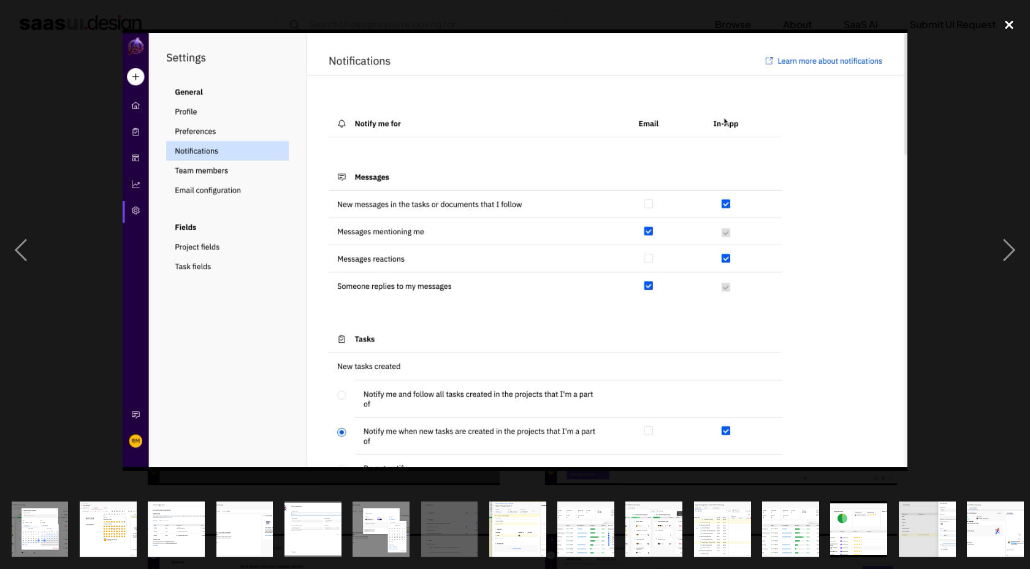
click at [1017, 23] on div "close lightbox" at bounding box center [1009, 25] width 42 height 27
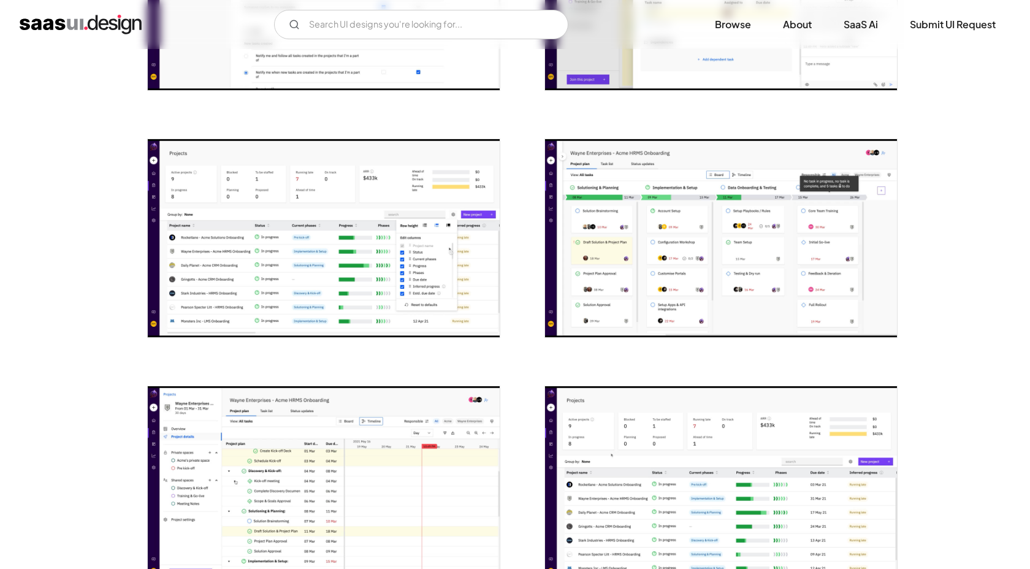
scroll to position [1180, 0]
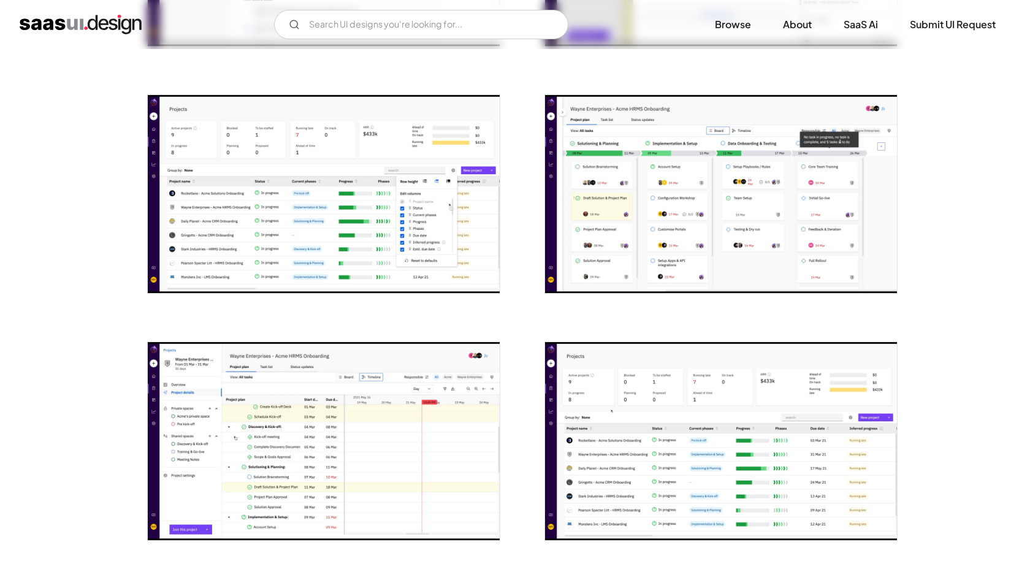
click at [361, 242] on img "open lightbox" at bounding box center [324, 194] width 352 height 198
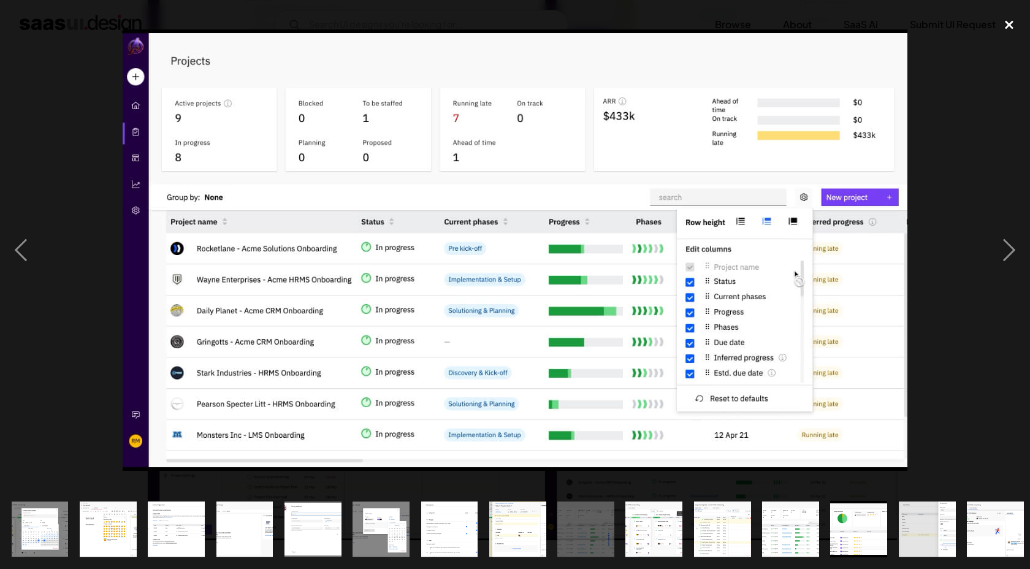
click at [1019, 29] on div "close lightbox" at bounding box center [1009, 25] width 42 height 27
